Goal: Information Seeking & Learning: Learn about a topic

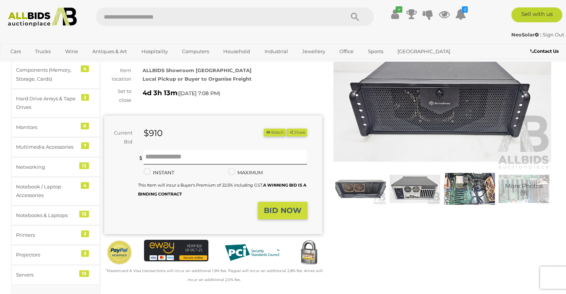
scroll to position [62, 0]
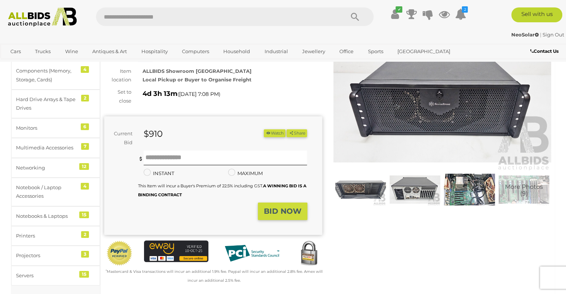
click at [387, 126] on img at bounding box center [442, 101] width 218 height 140
